Goal: Transaction & Acquisition: Book appointment/travel/reservation

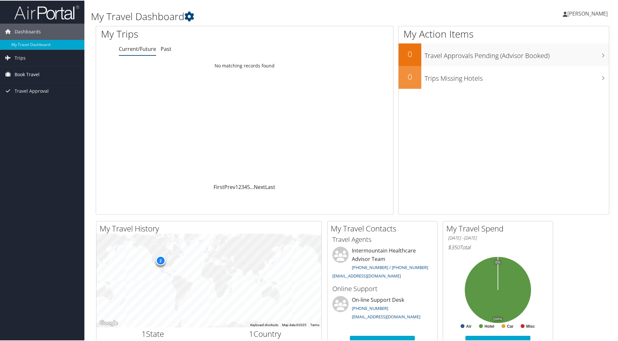
click at [20, 70] on span "Book Travel" at bounding box center [27, 74] width 25 height 16
click at [26, 103] on link "Book/Manage Online Trips" at bounding box center [42, 107] width 84 height 10
